Goal: Task Accomplishment & Management: Manage account settings

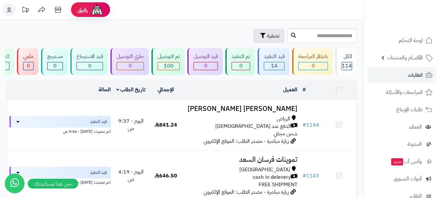
scroll to position [130, 0]
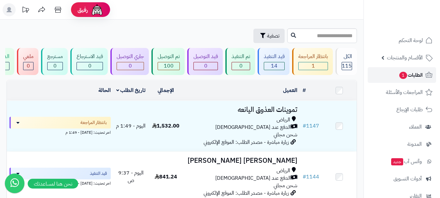
click at [391, 74] on link "الطلبات 1" at bounding box center [402, 75] width 68 height 16
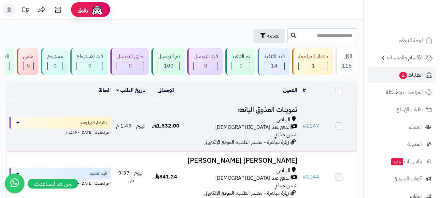
click at [187, 123] on div "الرياض" at bounding box center [241, 119] width 111 height 7
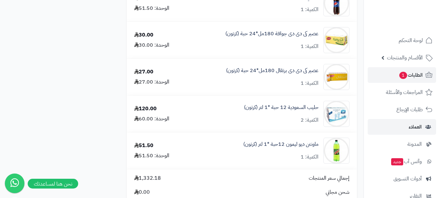
scroll to position [423, 0]
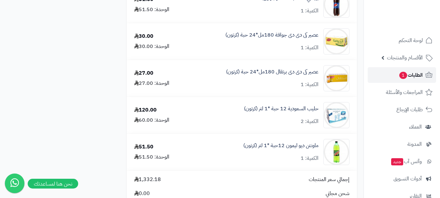
click at [412, 76] on span "الطلبات 1" at bounding box center [411, 74] width 24 height 9
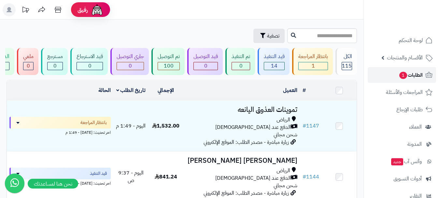
click at [413, 75] on span "الطلبات 1" at bounding box center [411, 74] width 24 height 9
